Goal: Task Accomplishment & Management: Use online tool/utility

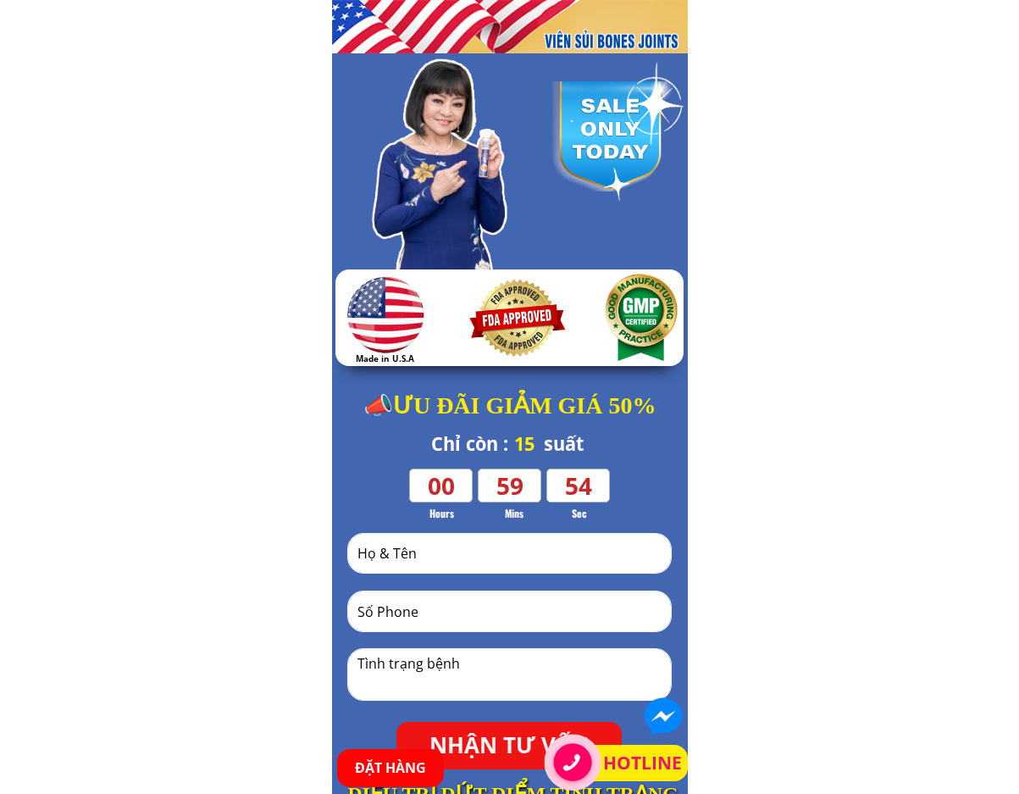
scroll to position [423, 0]
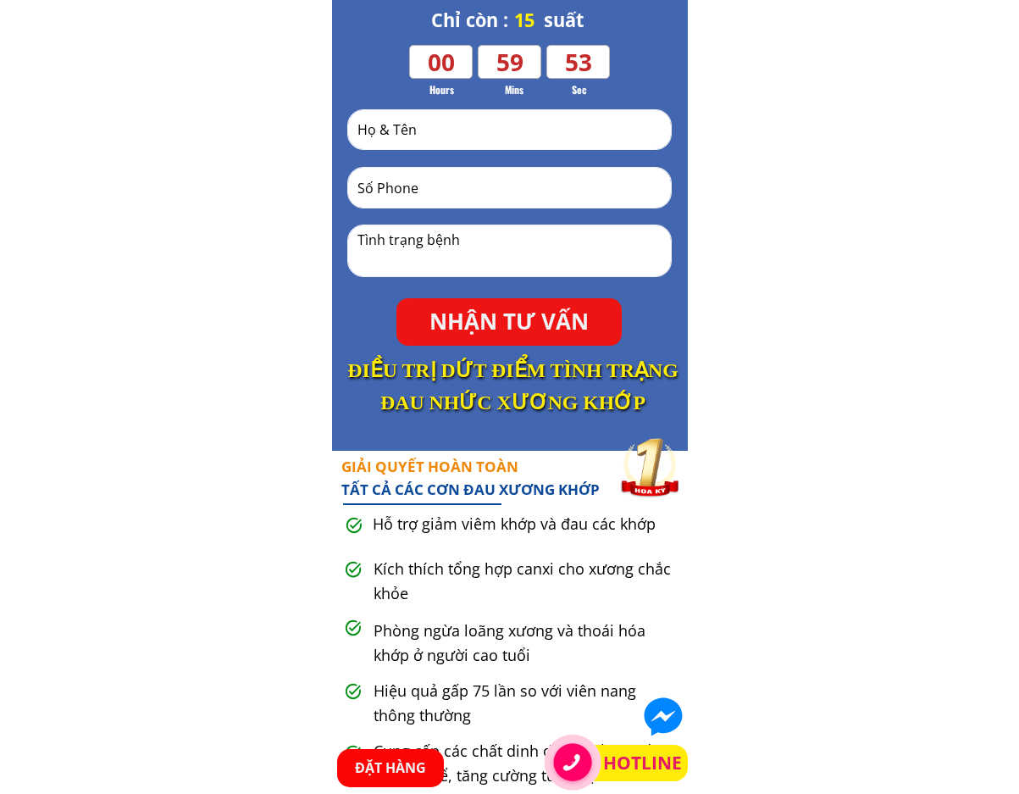
click at [484, 314] on p "NHẬN TƯ VẤN" at bounding box center [508, 321] width 225 height 47
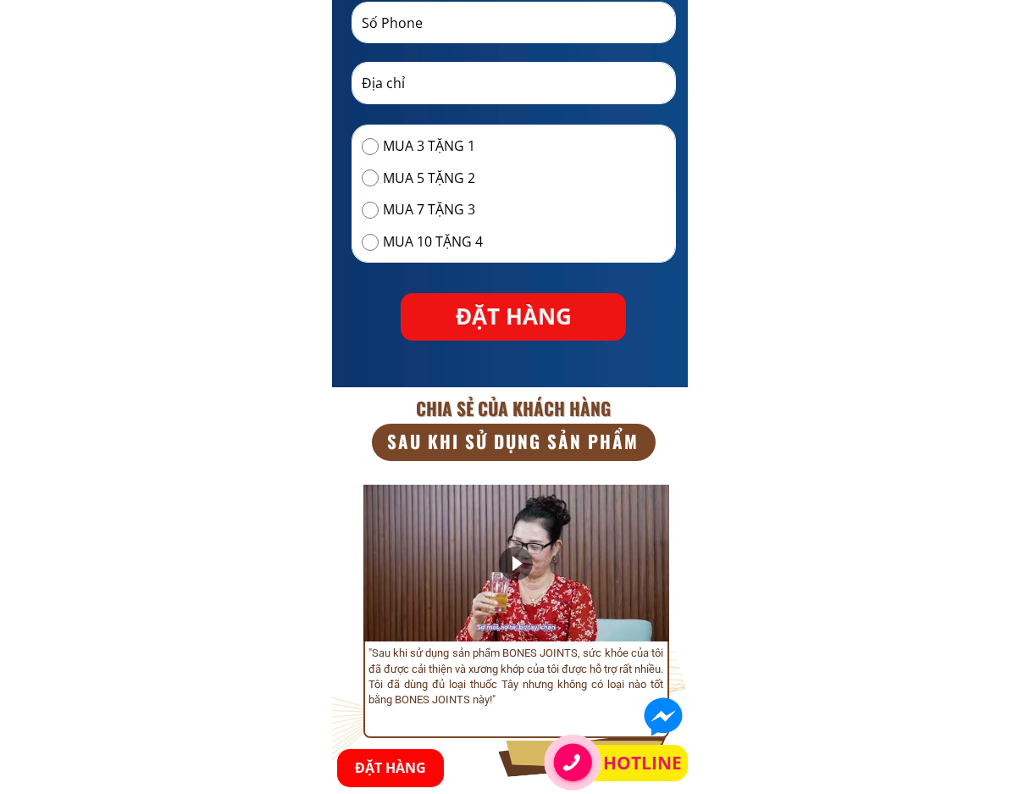
scroll to position [7369, 0]
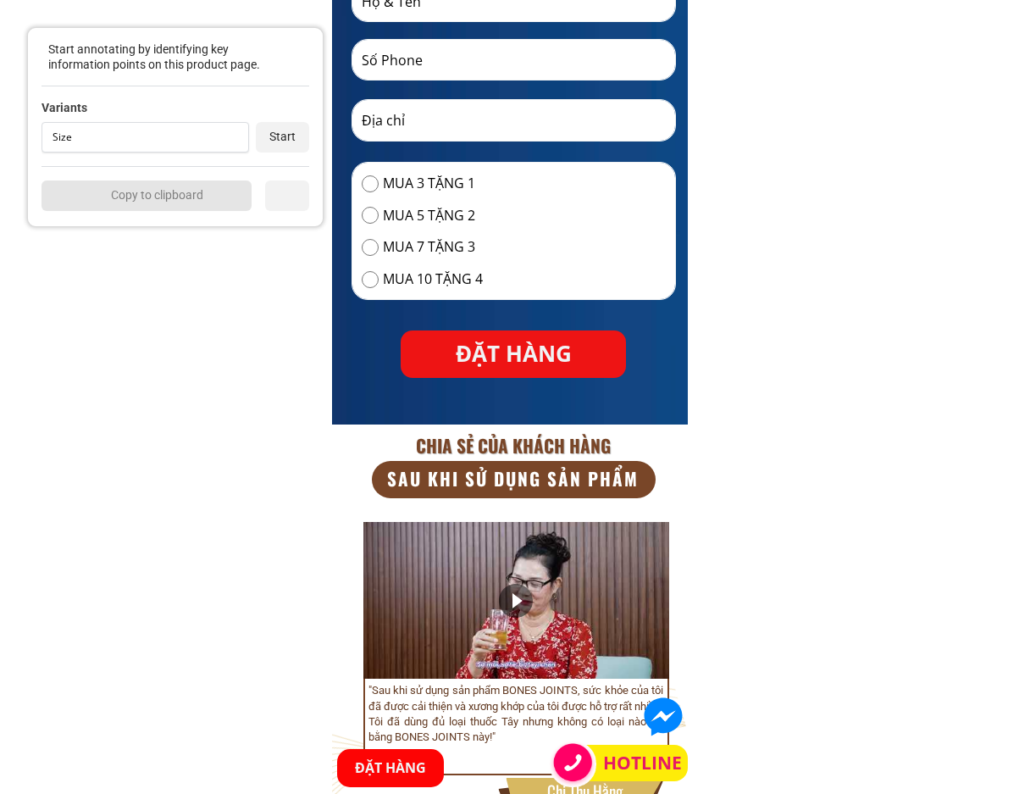
click at [207, 152] on div "Variants Size Size Colour Material Pattern Add New Start" at bounding box center [176, 126] width 268 height 80
click at [207, 147] on div "Size" at bounding box center [146, 137] width 208 height 30
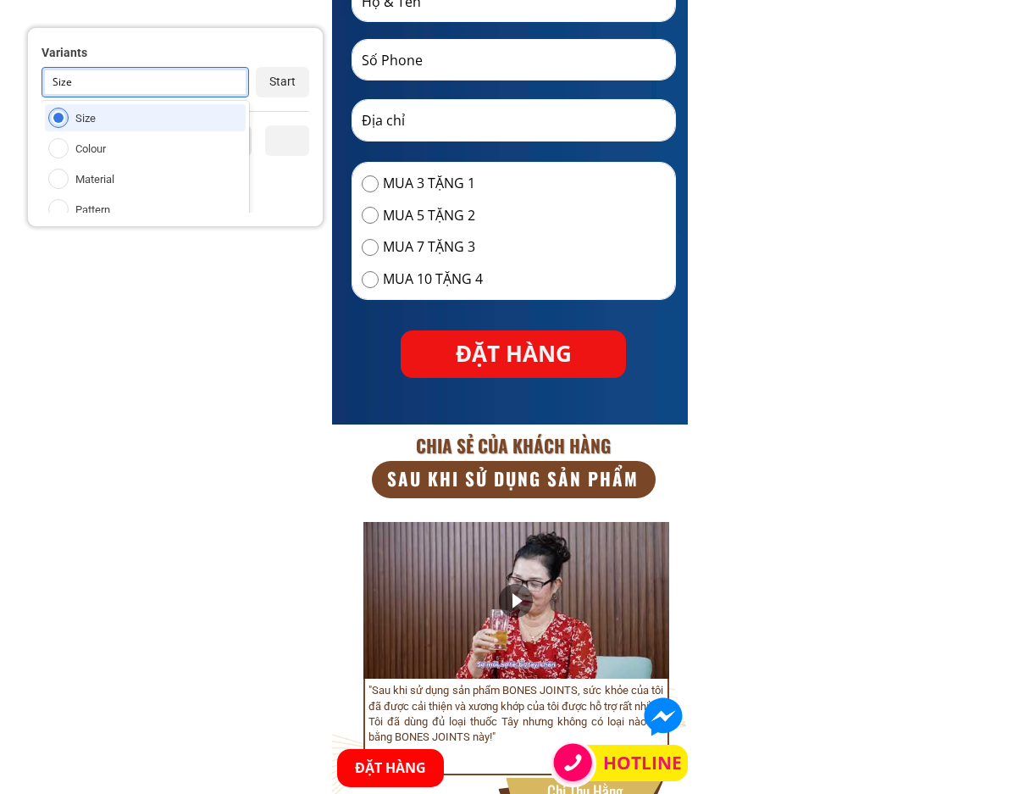
scroll to position [97, 0]
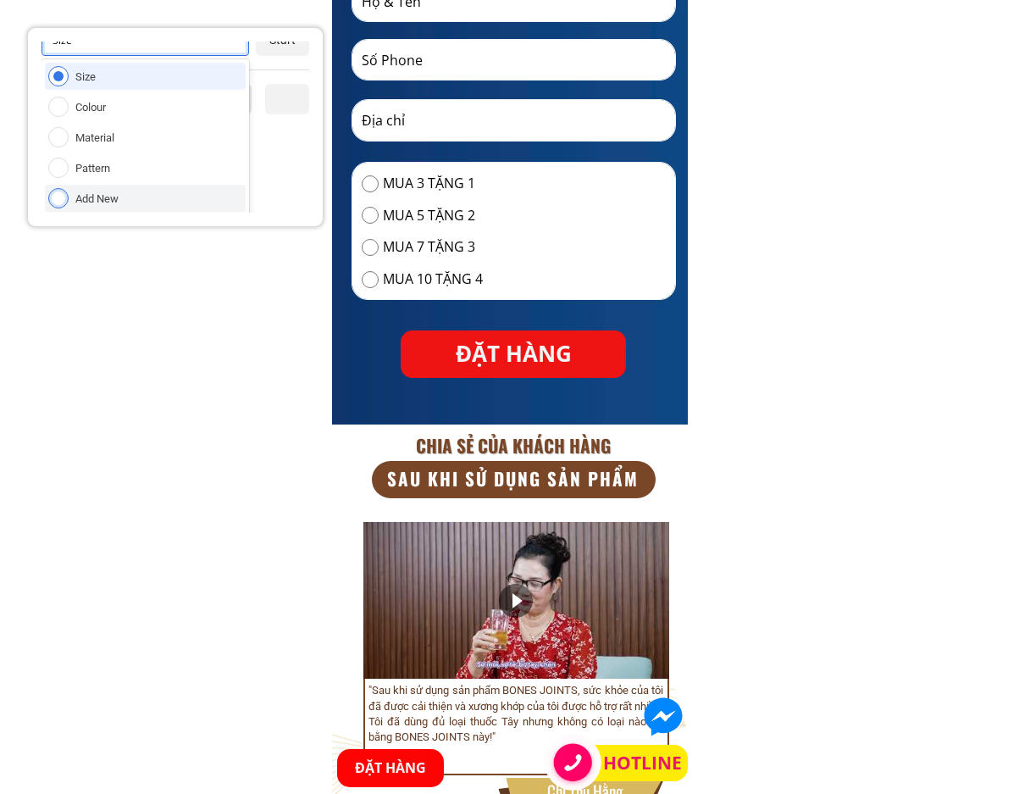
click at [180, 196] on div "Add New" at bounding box center [145, 198] width 201 height 27
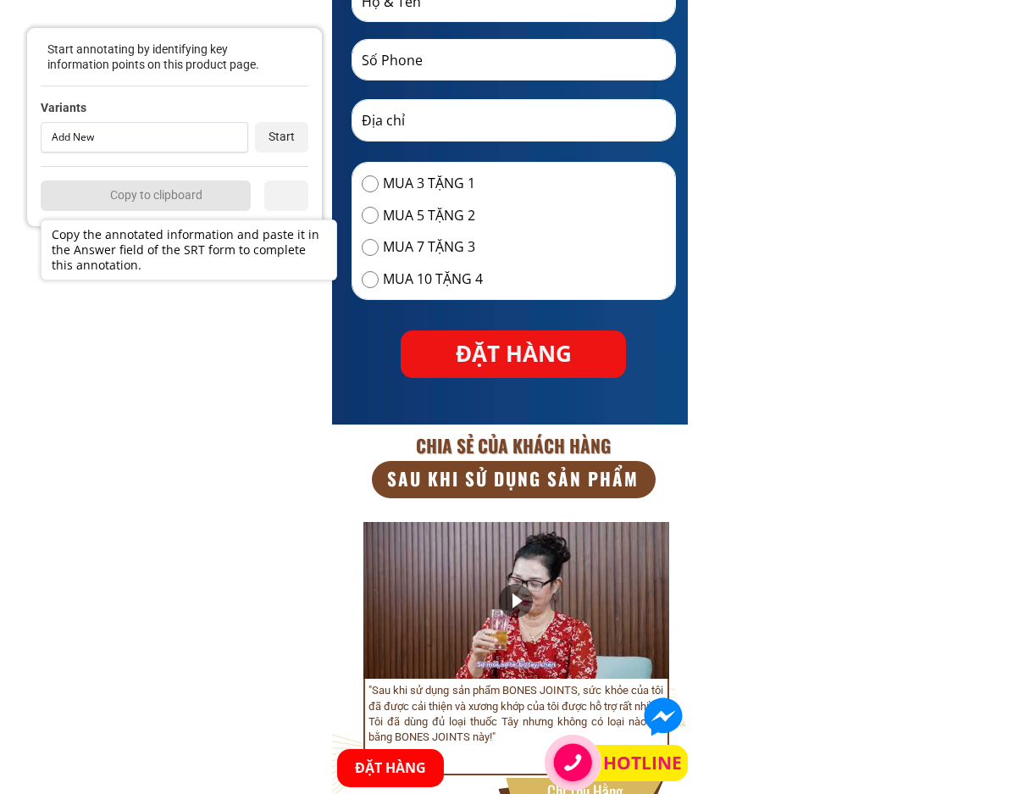
click at [253, 135] on div "Add New Size Colour Material Pattern Add New Start" at bounding box center [175, 137] width 268 height 30
click at [268, 134] on div "Start" at bounding box center [281, 137] width 53 height 30
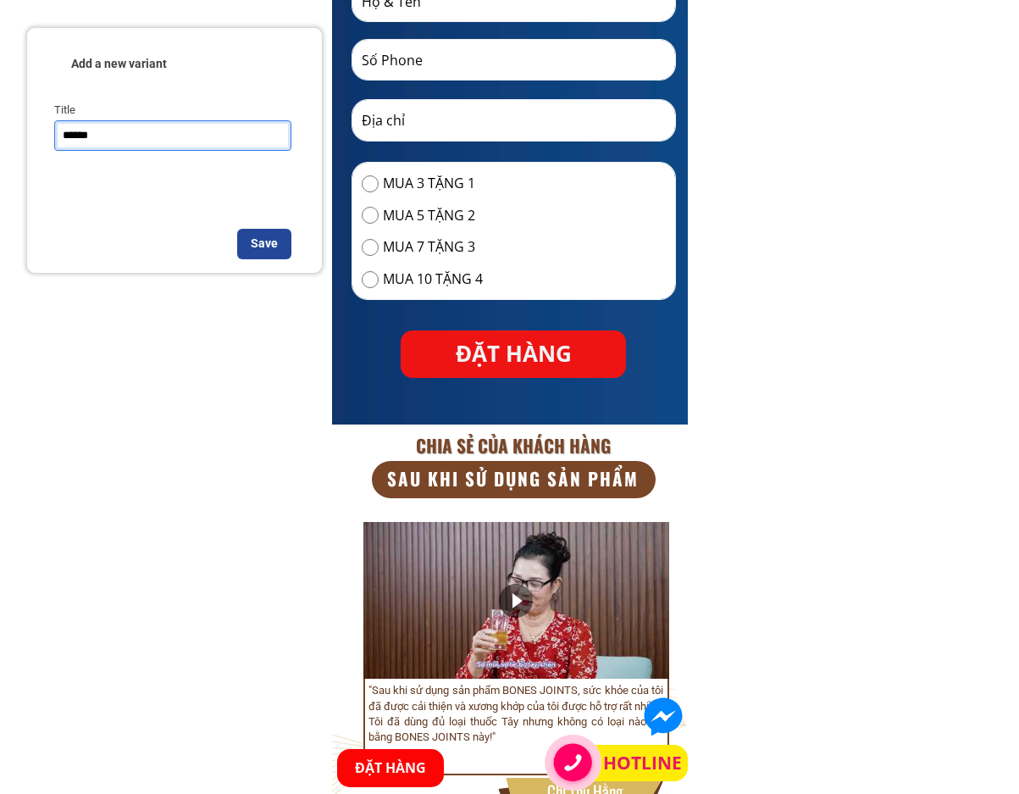
type input "******"
click at [261, 252] on div "Save" at bounding box center [264, 244] width 54 height 30
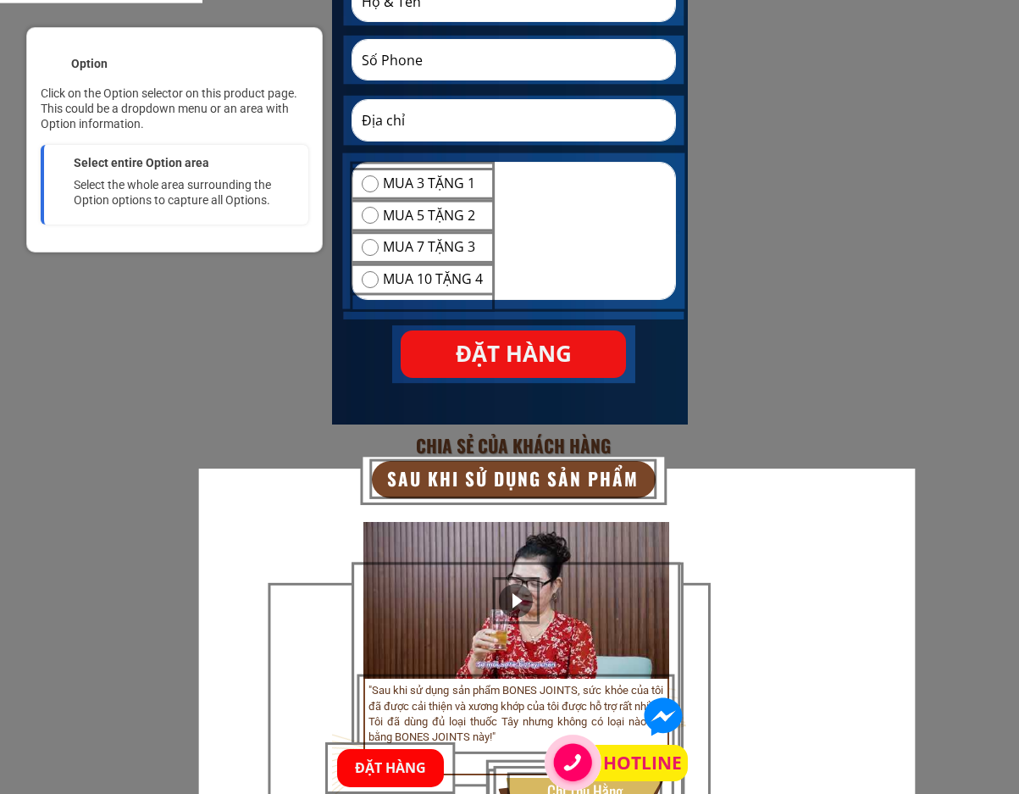
click at [573, 202] on div at bounding box center [513, 231] width 345 height 158
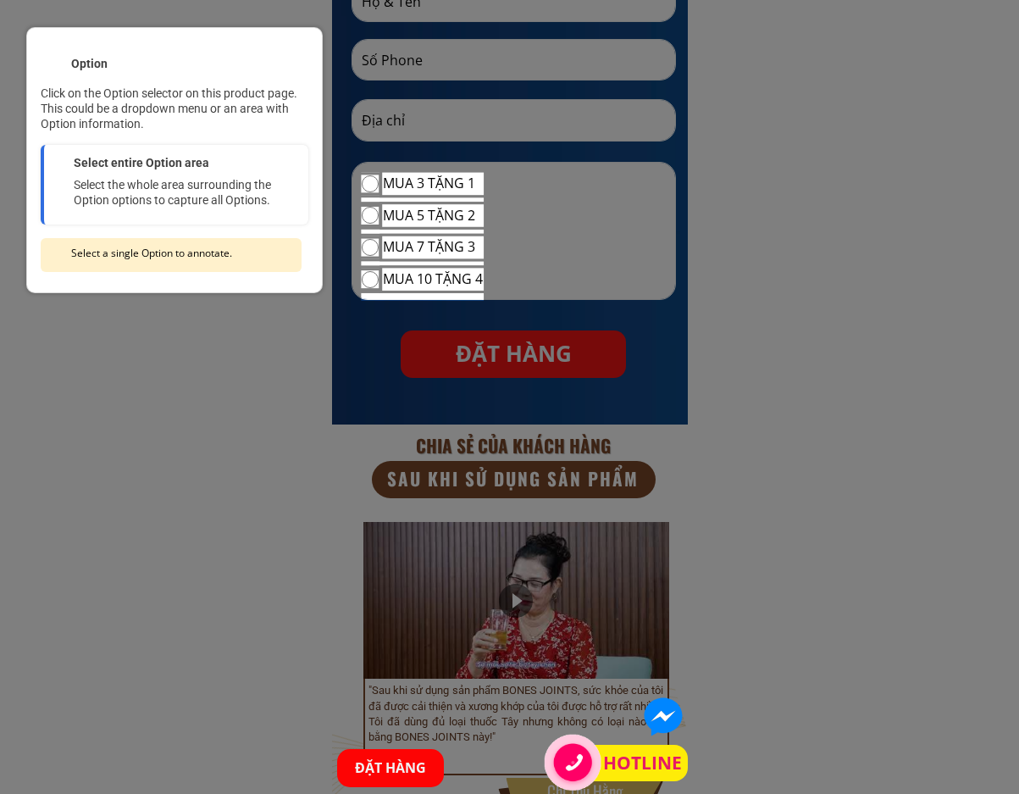
click at [452, 192] on div at bounding box center [433, 183] width 104 height 25
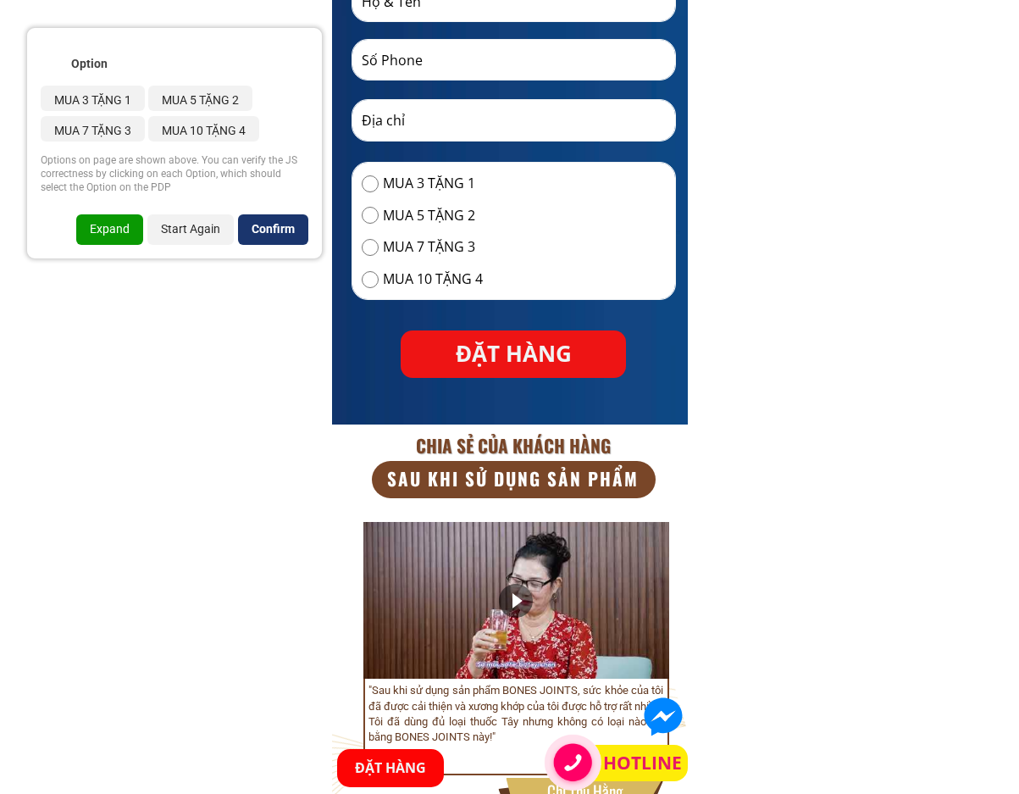
click at [298, 241] on div "Confirm" at bounding box center [273, 229] width 70 height 30
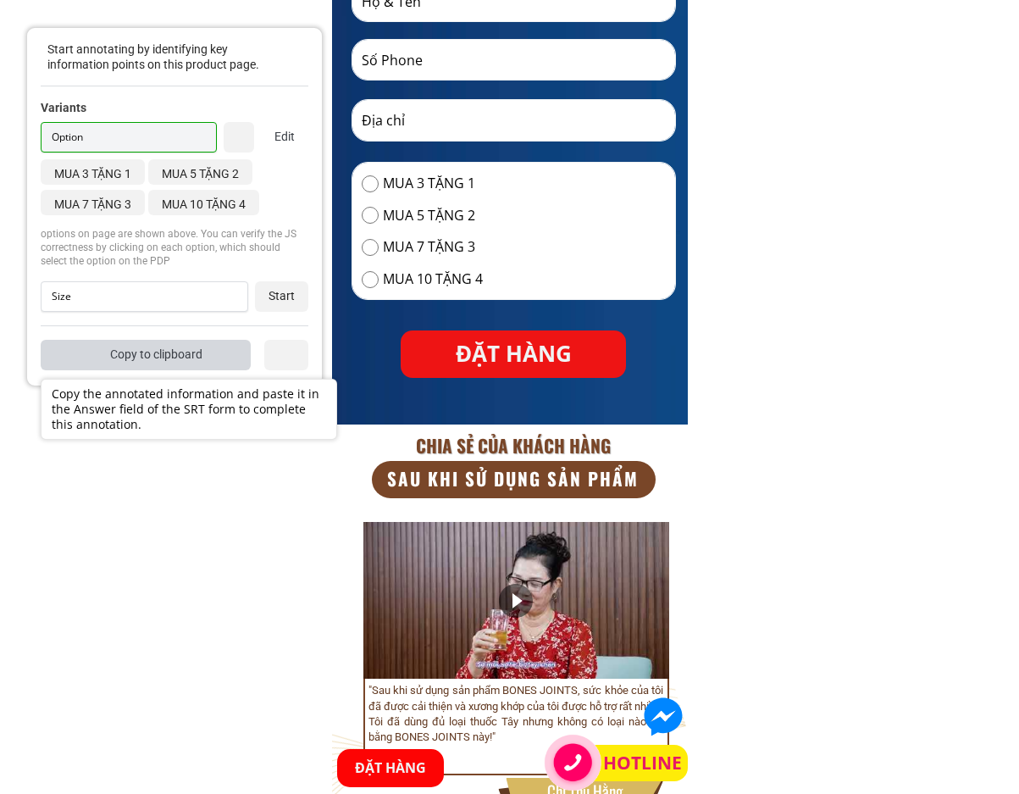
click at [213, 370] on div "Copy to clipboard" at bounding box center [146, 355] width 210 height 30
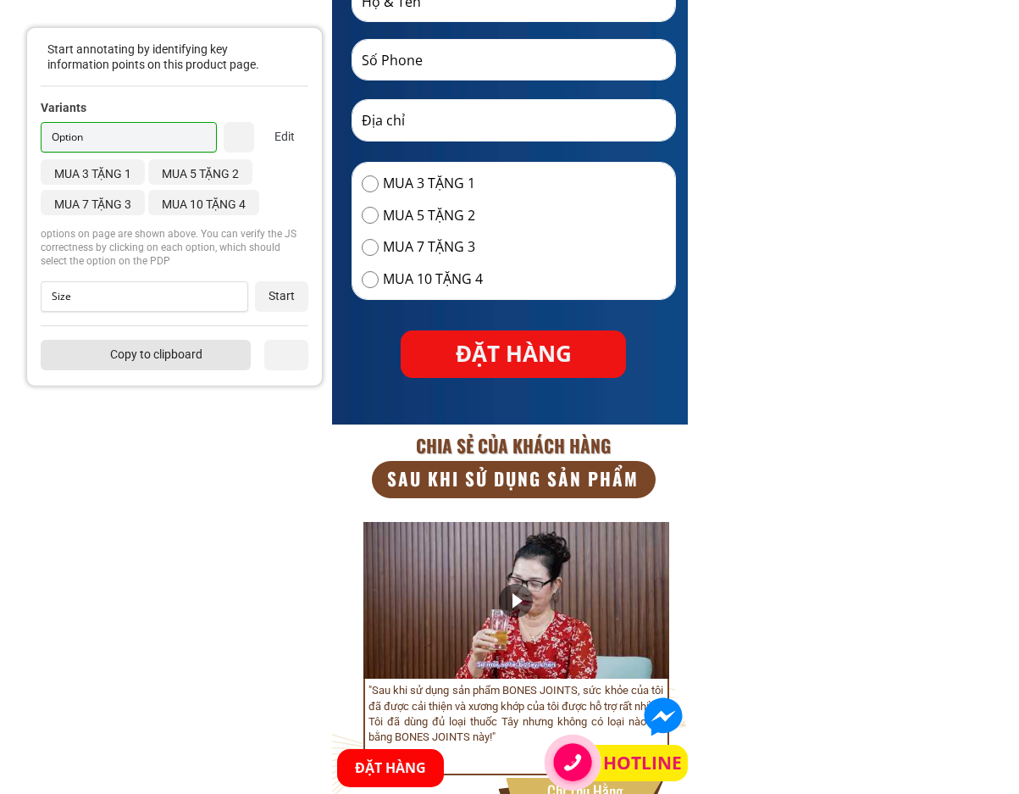
click at [166, 351] on div "Copy to clipboard" at bounding box center [146, 355] width 210 height 30
